Goal: Find specific page/section: Find specific page/section

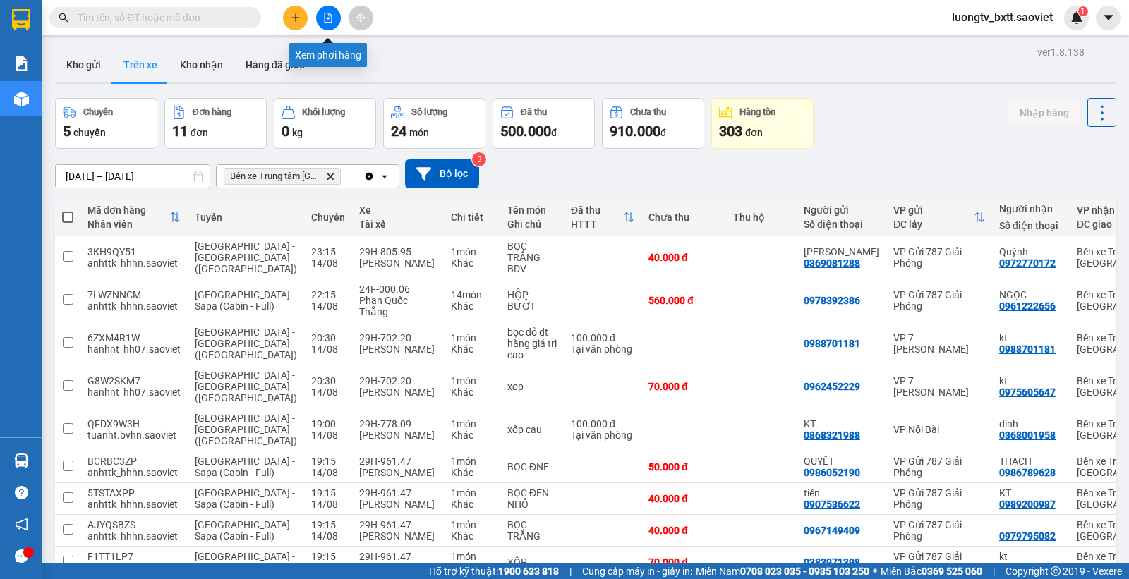
click at [329, 13] on icon "file-add" at bounding box center [329, 18] width 8 height 10
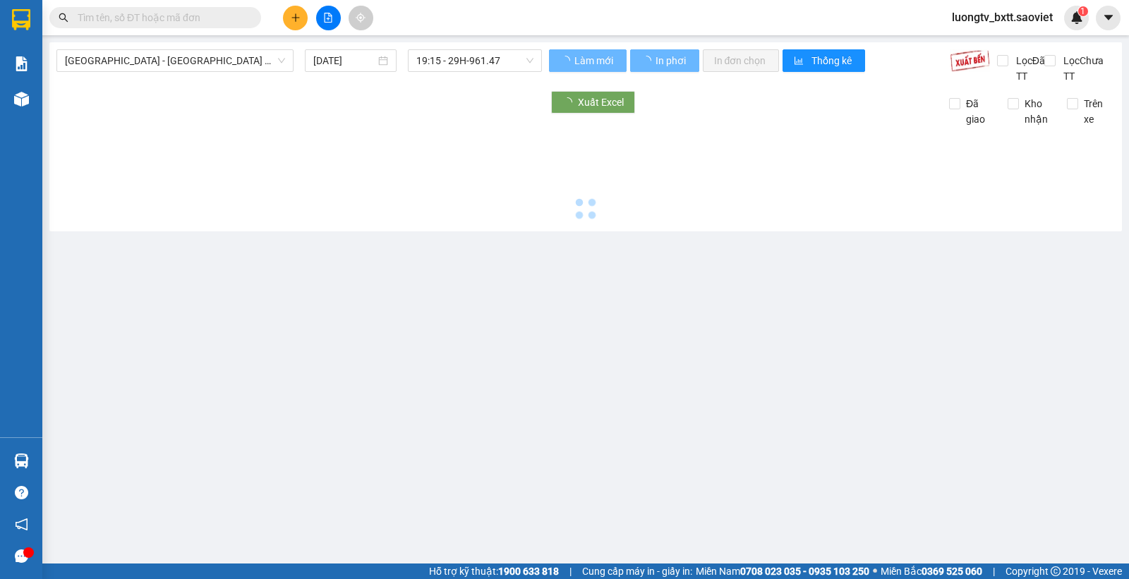
type input "[DATE]"
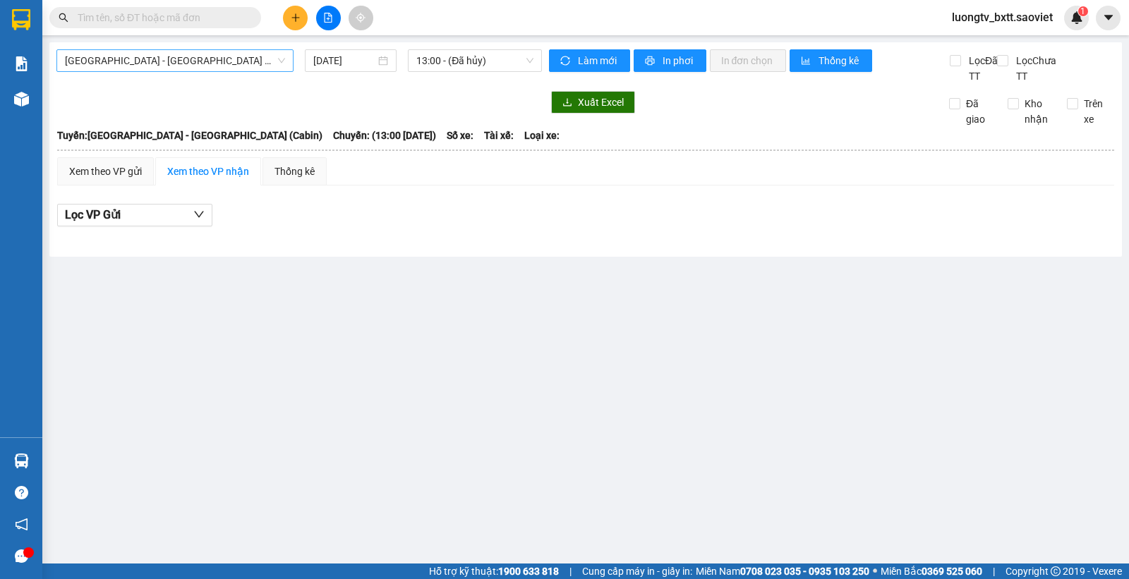
click at [279, 62] on span "[GEOGRAPHIC_DATA] - [GEOGRAPHIC_DATA] (Cabin)" at bounding box center [175, 60] width 220 height 21
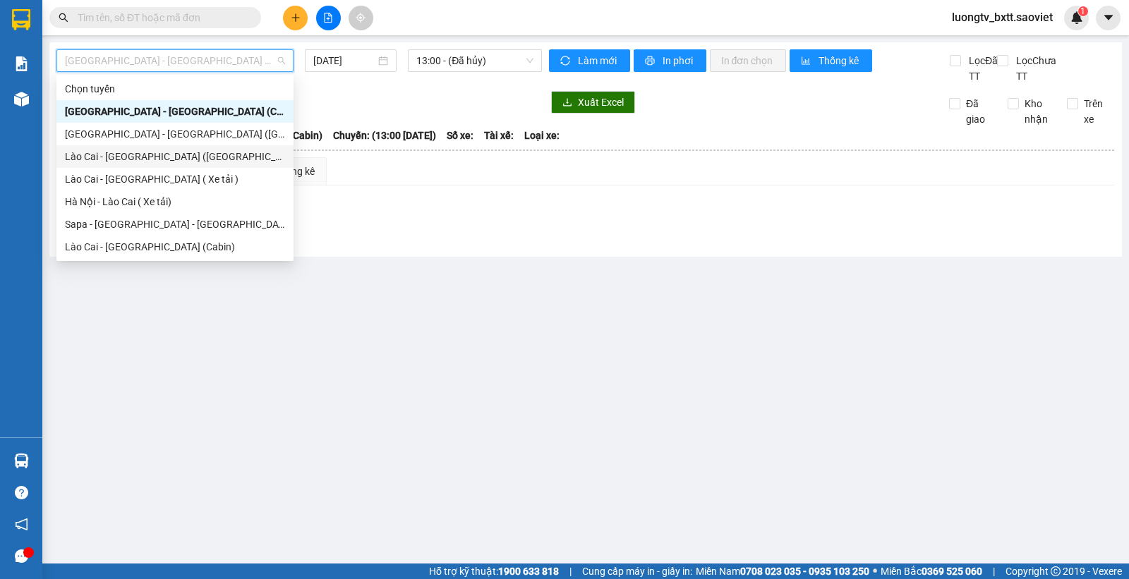
click at [120, 155] on div "Lào Cai - [GEOGRAPHIC_DATA] ([GEOGRAPHIC_DATA])" at bounding box center [175, 157] width 220 height 16
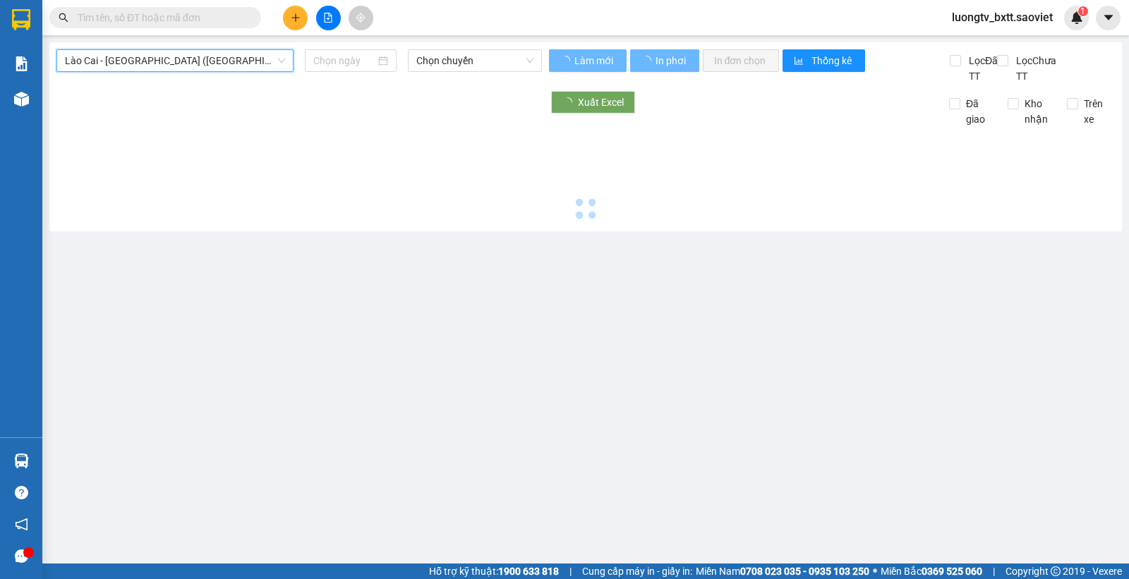
type input "[DATE]"
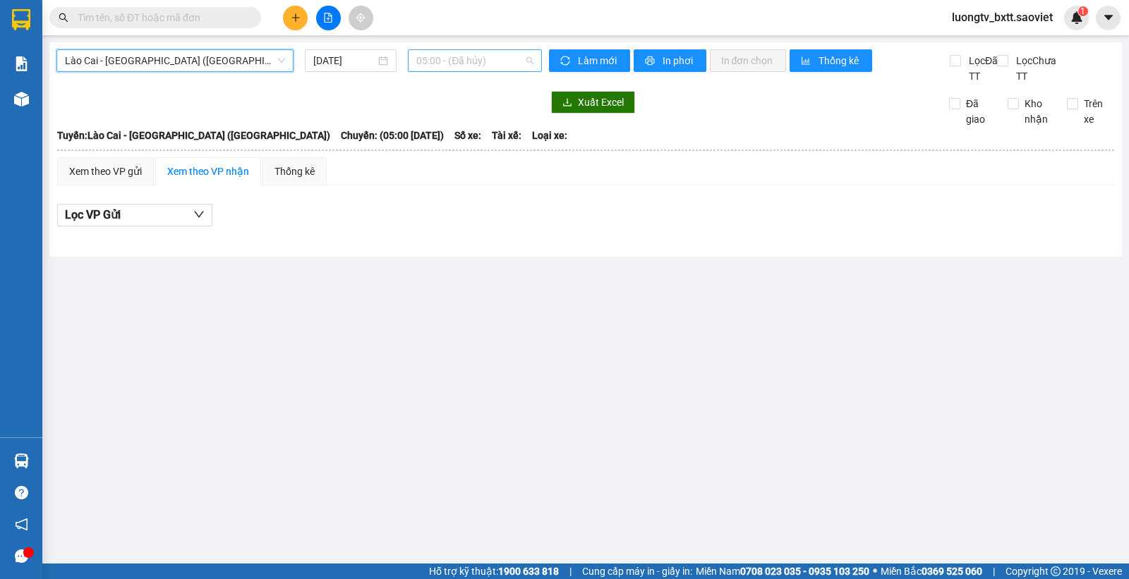
click at [535, 58] on div "05:00 - (Đã hủy)" at bounding box center [474, 60] width 133 height 23
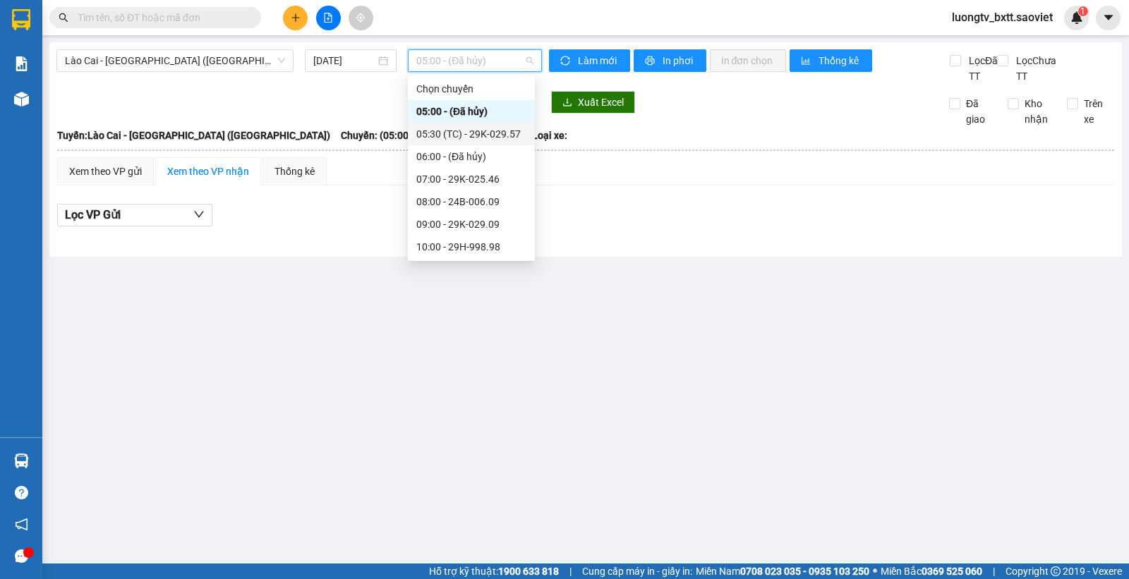
click at [452, 136] on div "05:30 (TC) - 29K-029.57" at bounding box center [471, 134] width 110 height 16
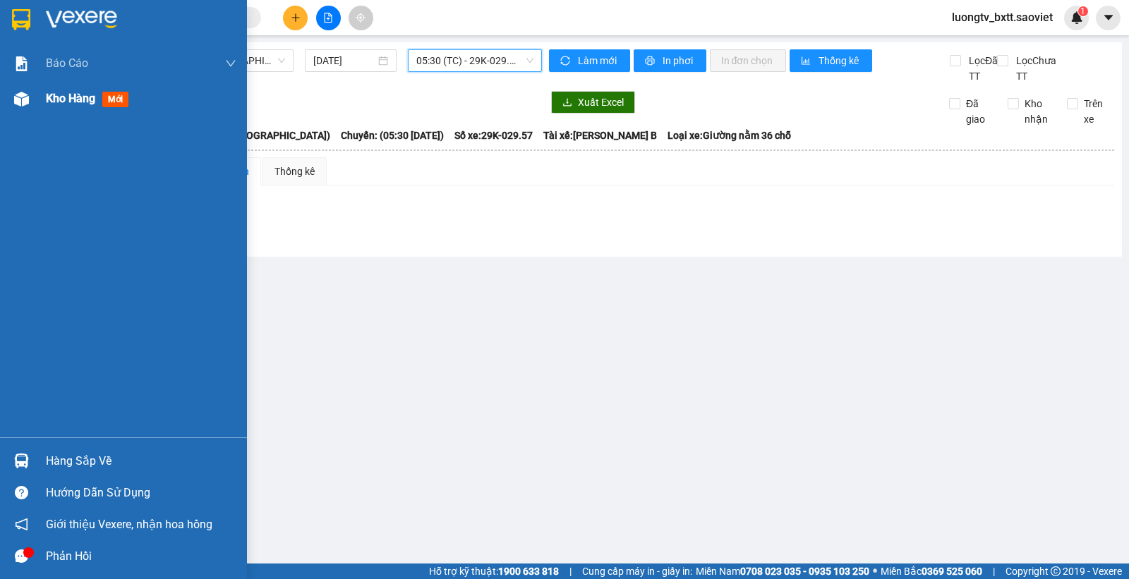
click at [49, 99] on span "Kho hàng" at bounding box center [70, 98] width 49 height 13
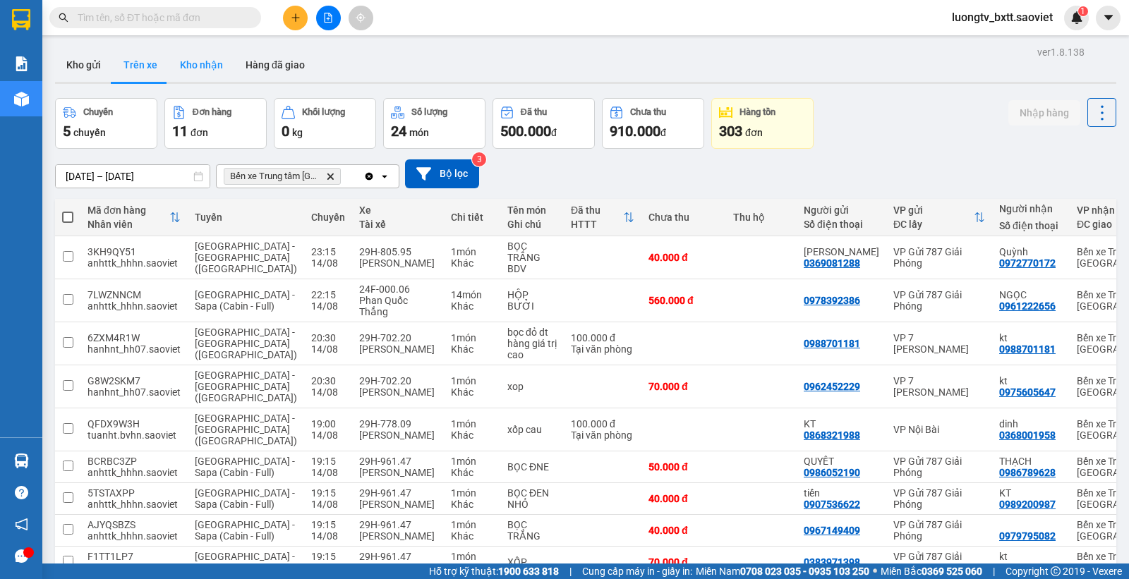
click at [198, 62] on button "Kho nhận" at bounding box center [202, 65] width 66 height 34
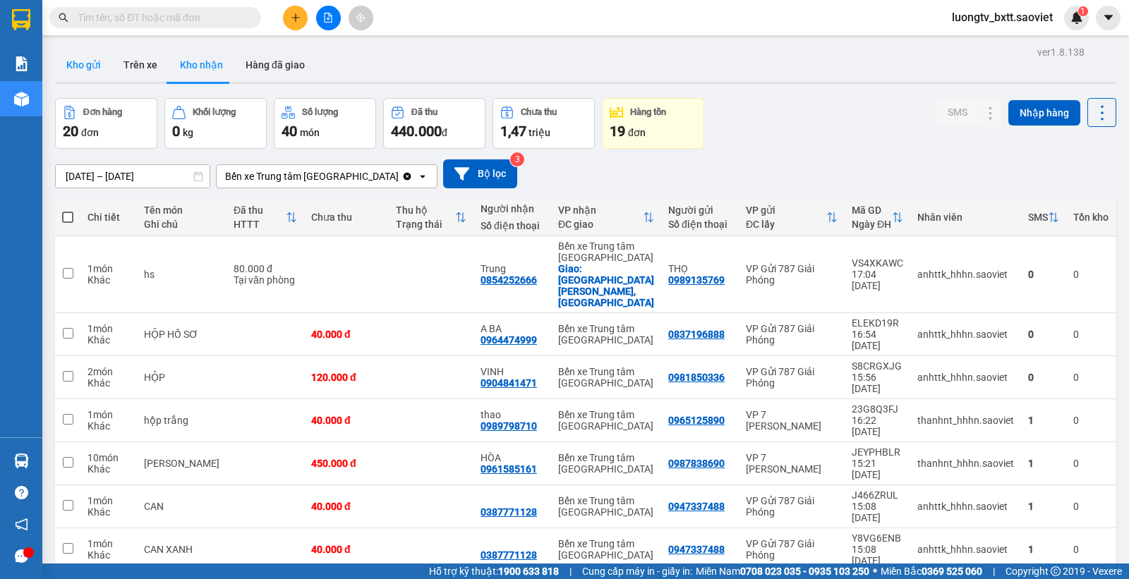
click at [89, 60] on button "Kho gửi" at bounding box center [83, 65] width 57 height 34
